Goal: Task Accomplishment & Management: Manage account settings

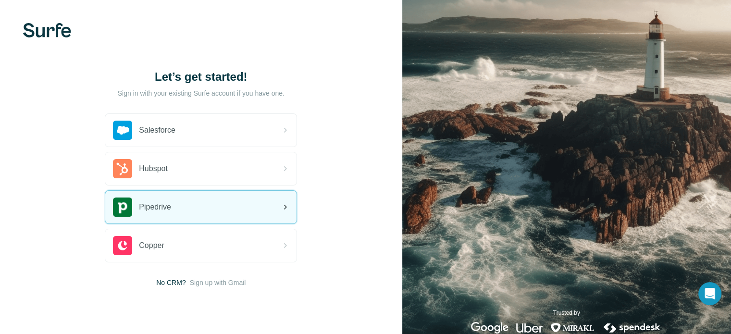
click at [169, 209] on span "Pipedrive" at bounding box center [155, 207] width 32 height 12
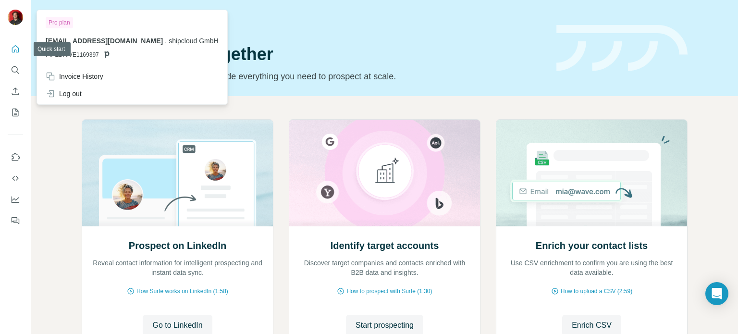
click at [14, 5] on div at bounding box center [17, 19] width 28 height 32
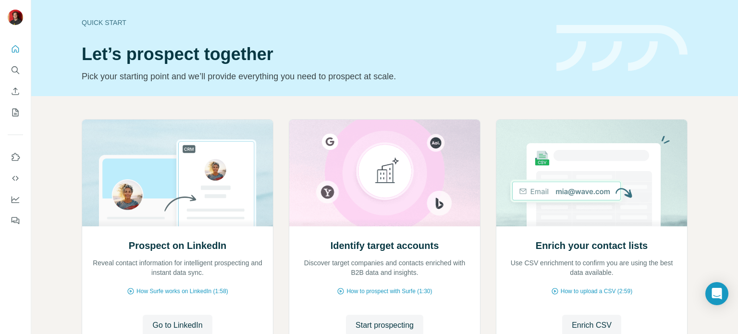
click at [14, 12] on img at bounding box center [15, 17] width 15 height 15
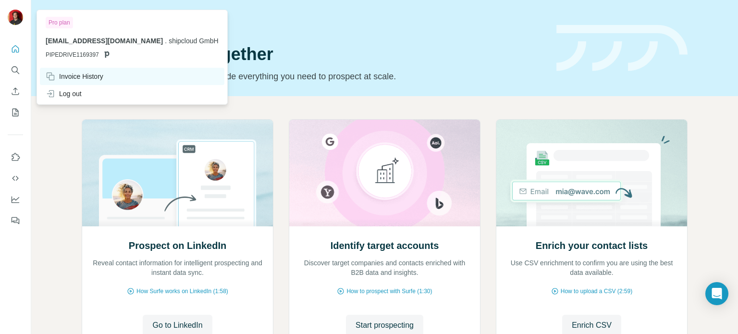
click at [76, 79] on div "Invoice History" at bounding box center [75, 77] width 58 height 10
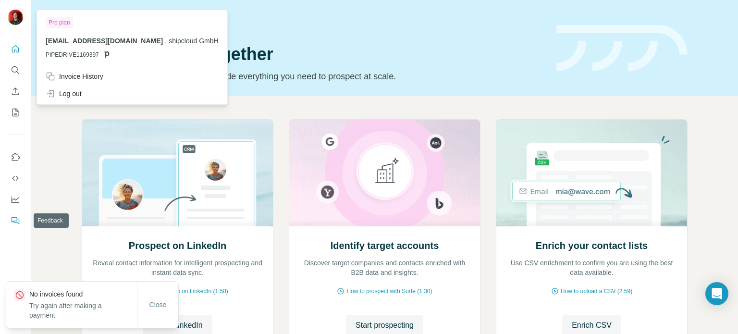
click at [15, 223] on icon "Feedback" at bounding box center [16, 221] width 10 height 10
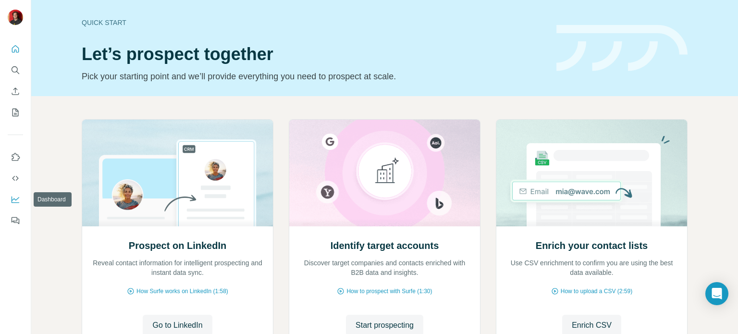
click at [17, 201] on icon "Dashboard" at bounding box center [16, 200] width 10 height 10
